Goal: Task Accomplishment & Management: Manage account settings

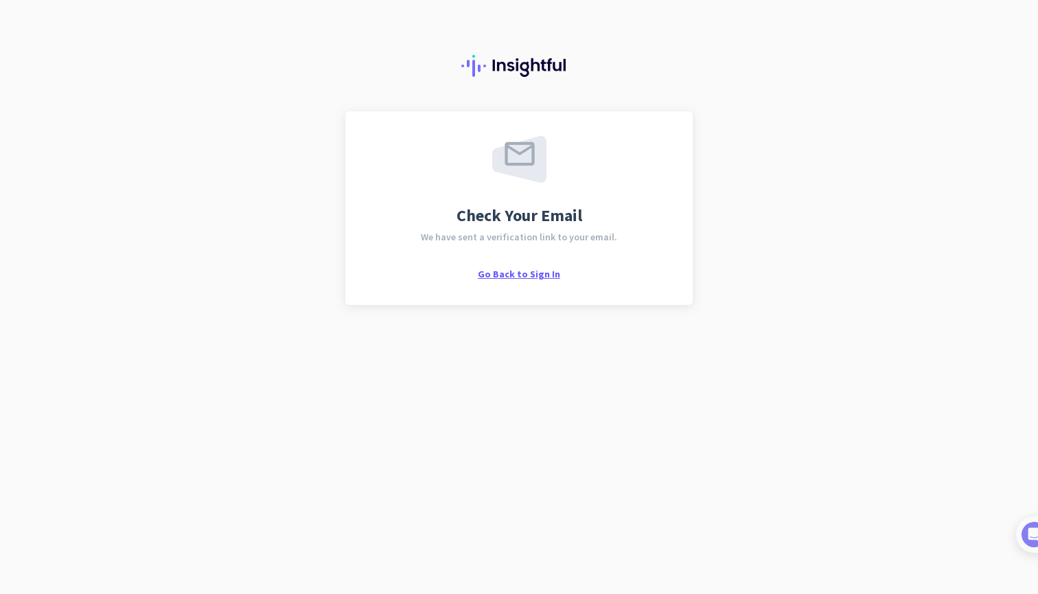
click at [520, 275] on span "Go Back to Sign In" at bounding box center [519, 274] width 82 height 12
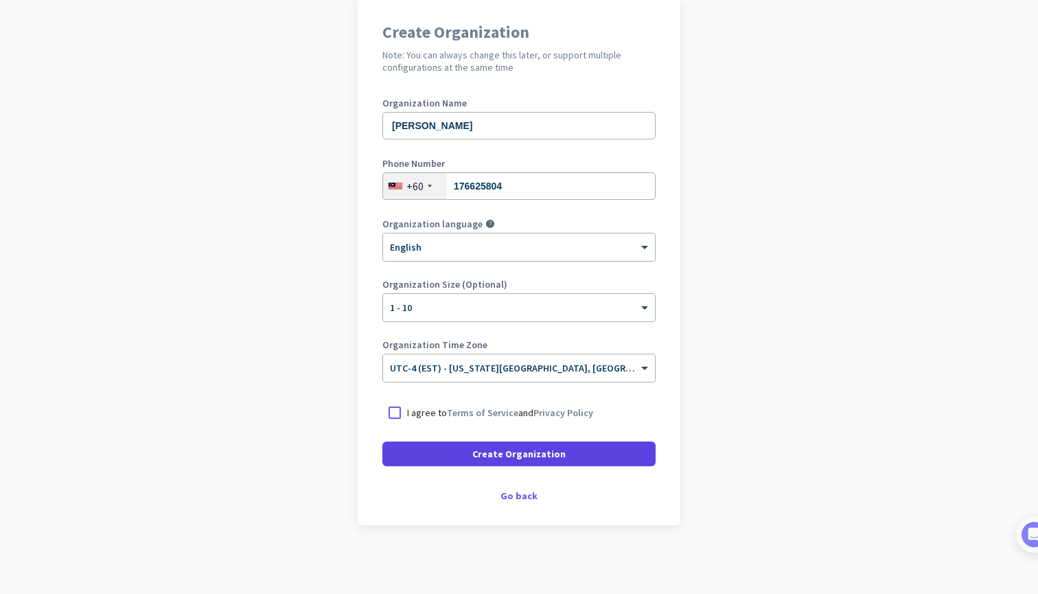
scroll to position [112, 0]
click at [397, 414] on div at bounding box center [394, 412] width 25 height 25
click at [531, 455] on span "Create Organization" at bounding box center [518, 454] width 93 height 14
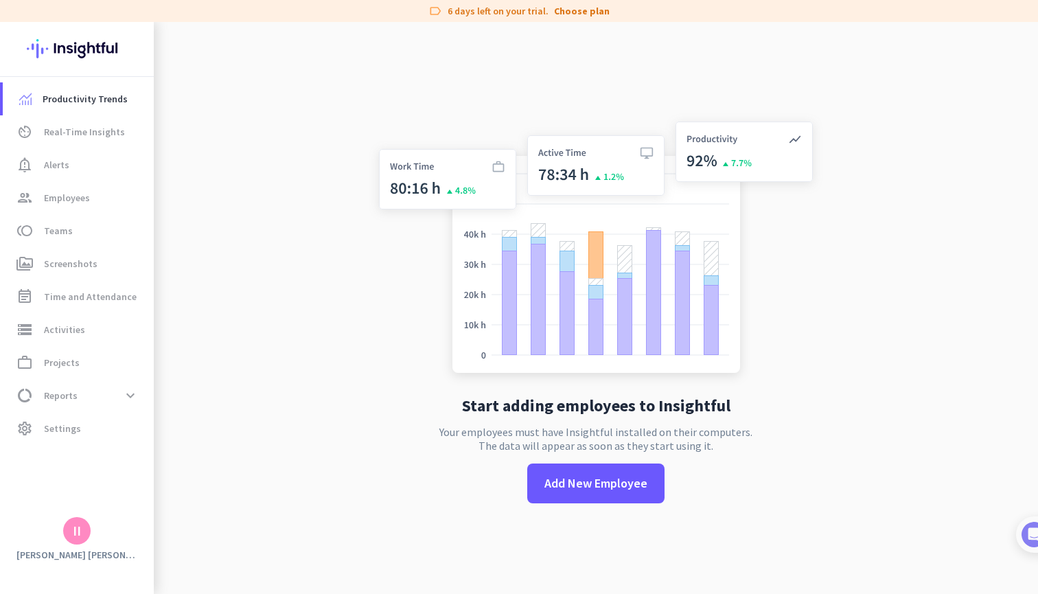
click at [828, 309] on app-no-employees "Start adding employees to Insightful Your employees must have Insightful instal…" at bounding box center [596, 319] width 884 height 594
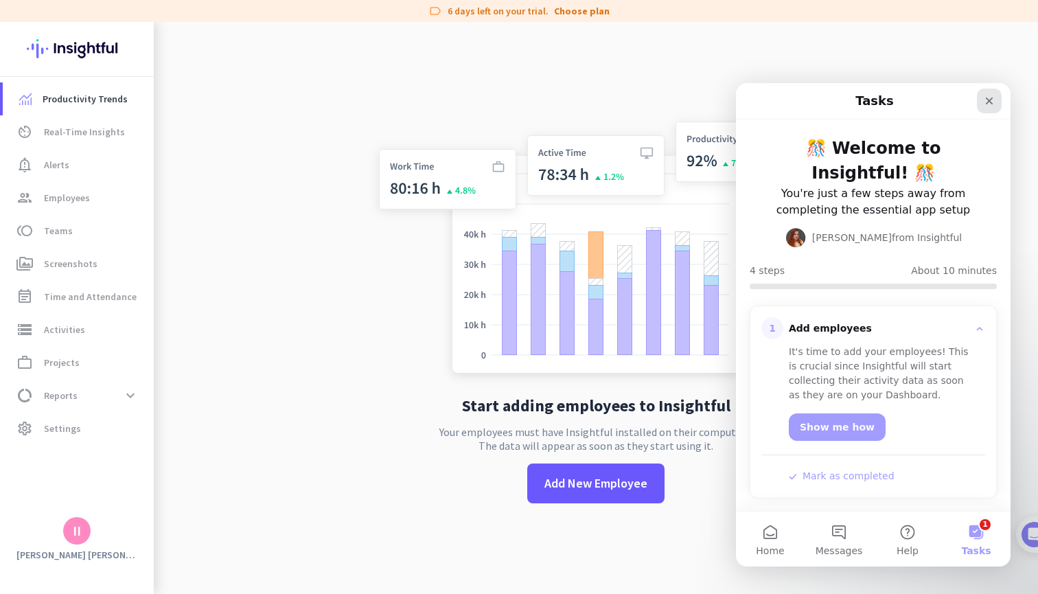
click at [992, 102] on icon "Close" at bounding box center [989, 100] width 11 height 11
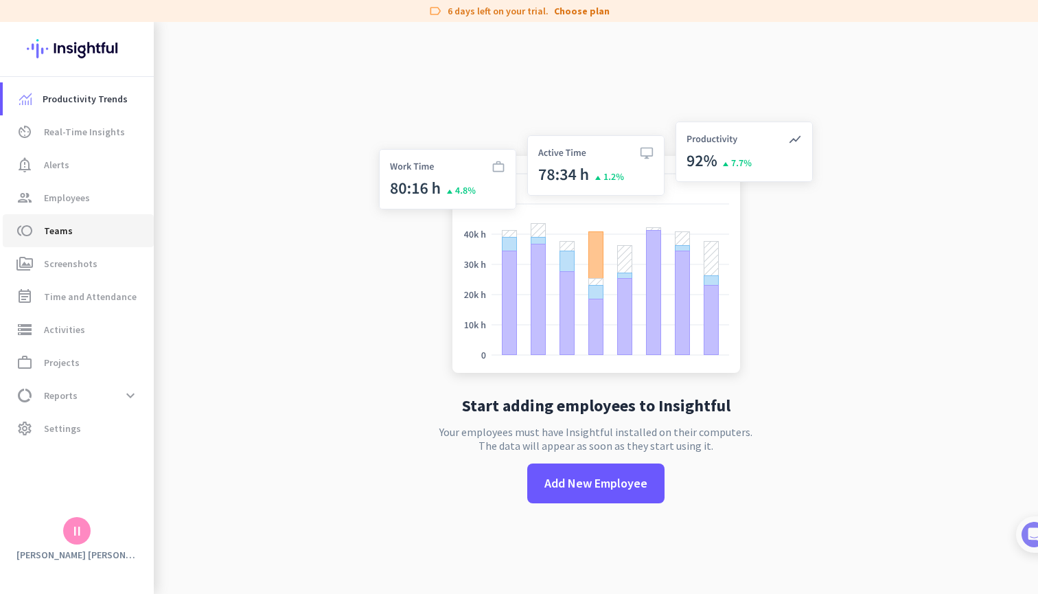
click at [62, 229] on span "Teams" at bounding box center [58, 230] width 29 height 16
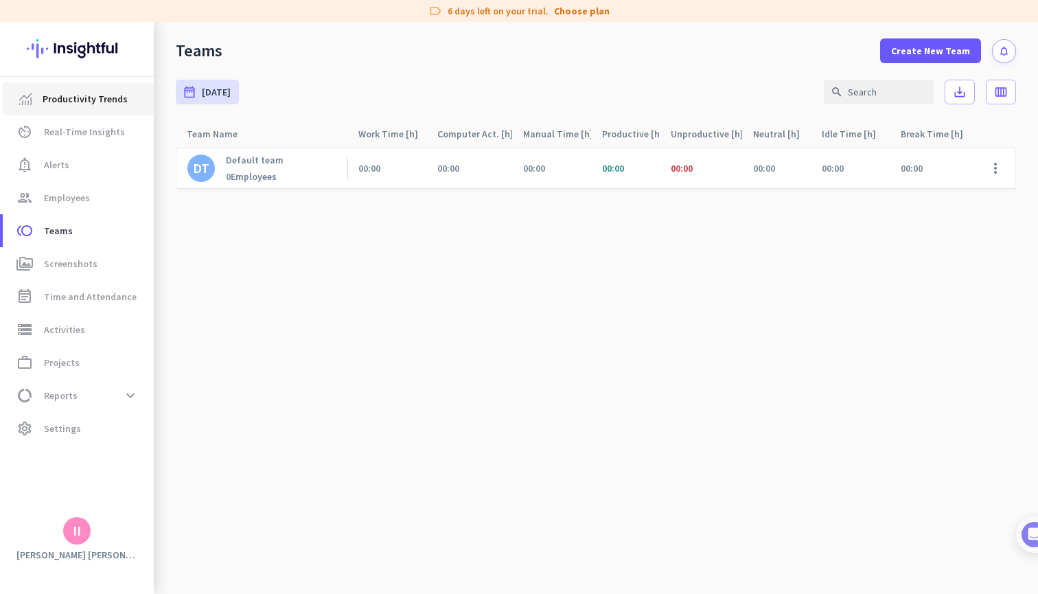
click at [94, 100] on span "Productivity Trends" at bounding box center [85, 99] width 85 height 16
